Goal: Information Seeking & Learning: Learn about a topic

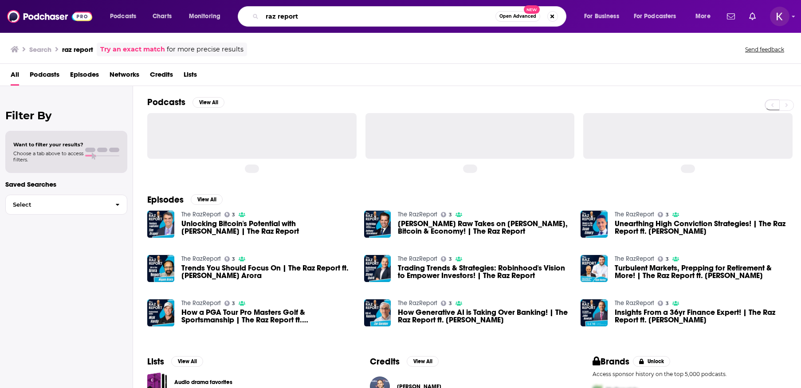
drag, startPoint x: 322, startPoint y: 17, endPoint x: 258, endPoint y: 21, distance: 63.6
click at [258, 21] on div "raz report Open Advanced New" at bounding box center [402, 16] width 329 height 20
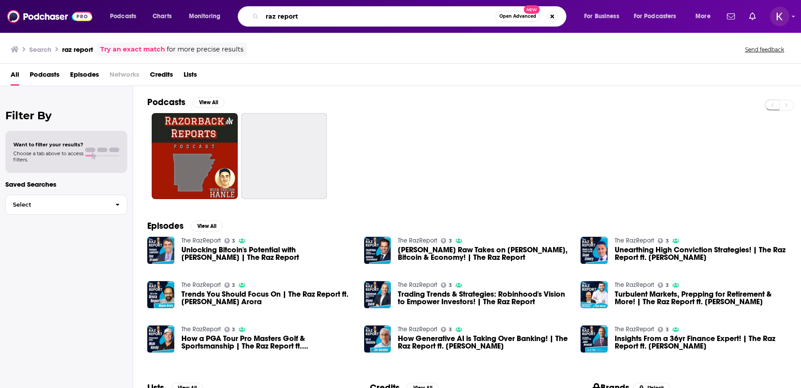
drag, startPoint x: 298, startPoint y: 16, endPoint x: 267, endPoint y: 19, distance: 31.6
click at [267, 19] on input "raz report" at bounding box center [378, 16] width 233 height 14
type input "wealth"
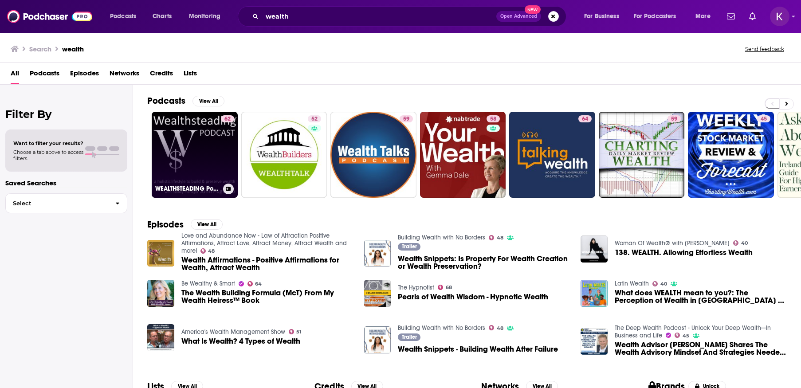
click at [190, 154] on link "62 WEALTHSTEADING Podcast investing retirement money stock market & wealth" at bounding box center [195, 155] width 86 height 86
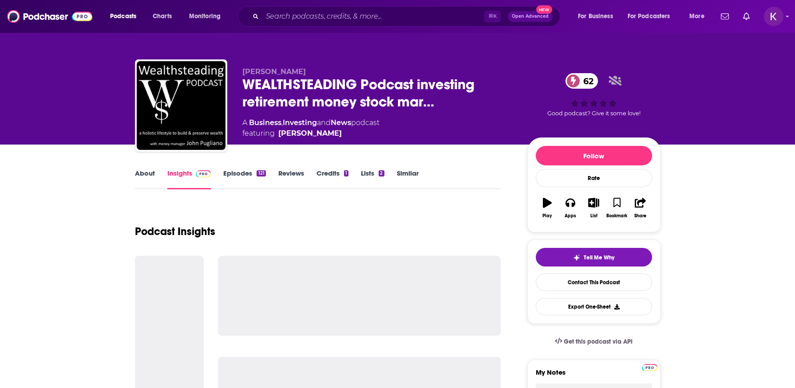
click at [234, 171] on link "Episodes 121" at bounding box center [244, 179] width 42 height 20
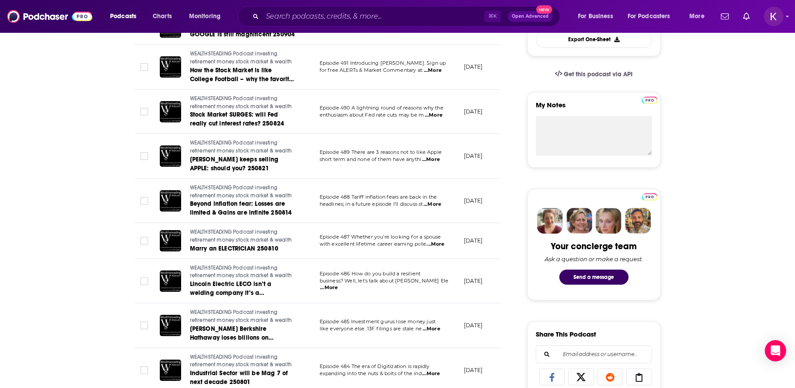
scroll to position [284, 0]
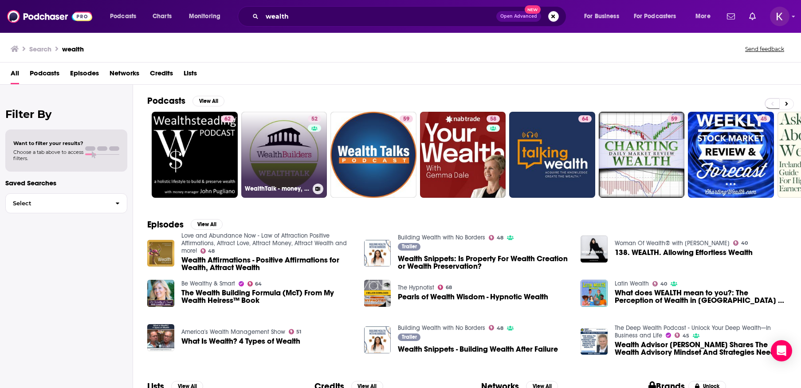
click at [278, 166] on link "52 WealthTalk - money, wealth and personal finance." at bounding box center [284, 155] width 86 height 86
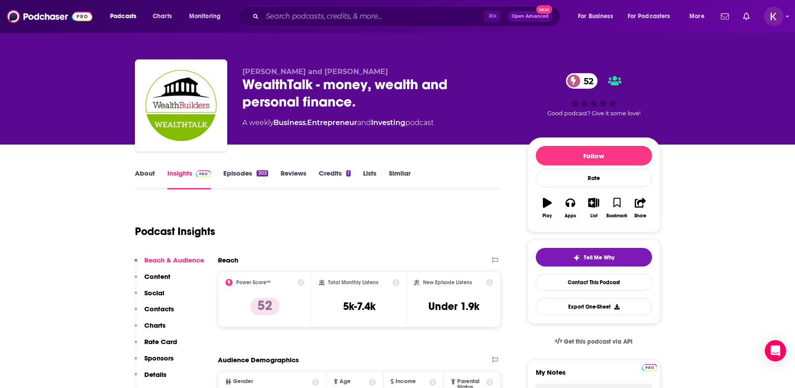
click at [236, 177] on link "Episodes 303" at bounding box center [245, 179] width 44 height 20
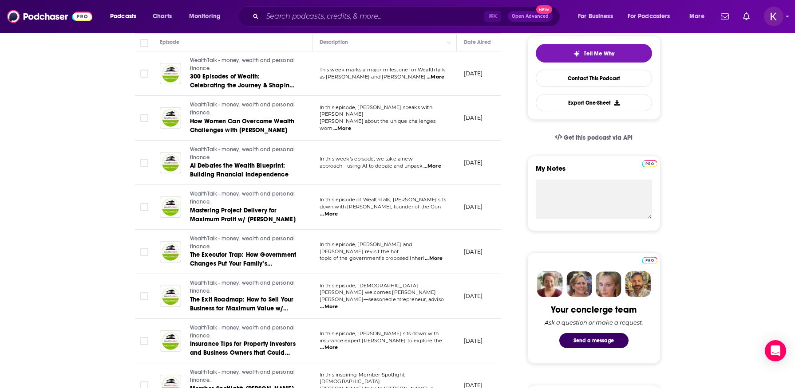
scroll to position [243, 0]
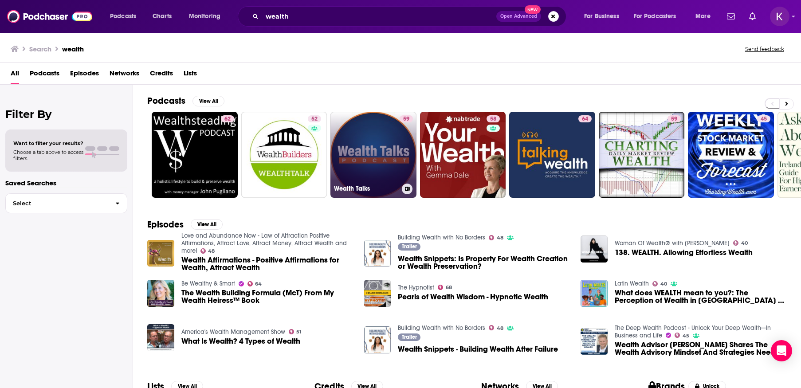
click at [397, 166] on link "59 Wealth Talks" at bounding box center [374, 155] width 86 height 86
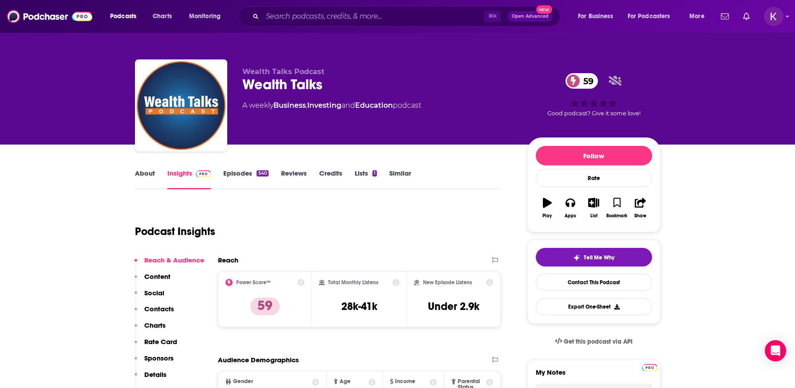
click at [234, 175] on link "Episodes 540" at bounding box center [245, 179] width 45 height 20
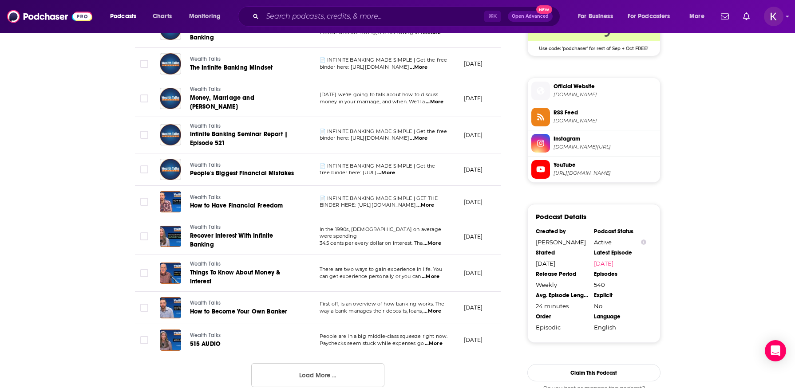
scroll to position [764, 0]
